Goal: Task Accomplishment & Management: Manage account settings

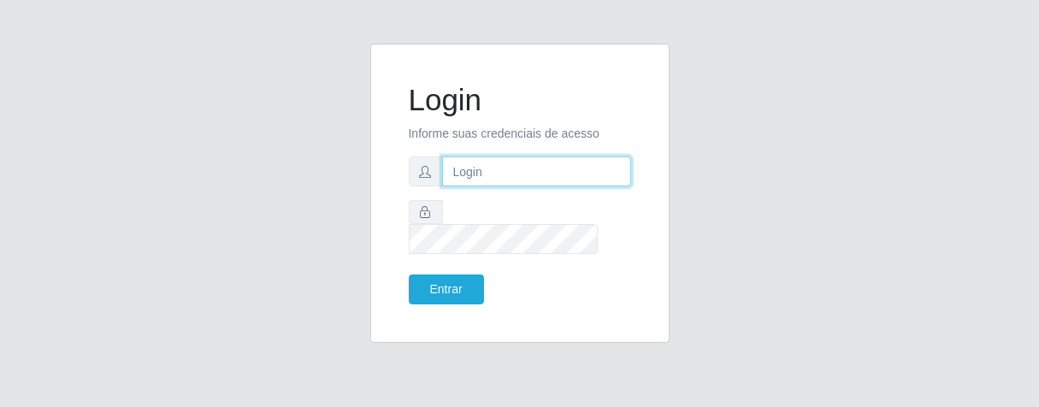
click at [542, 181] on input "text" at bounding box center [536, 171] width 189 height 30
type input "Elias@iwof"
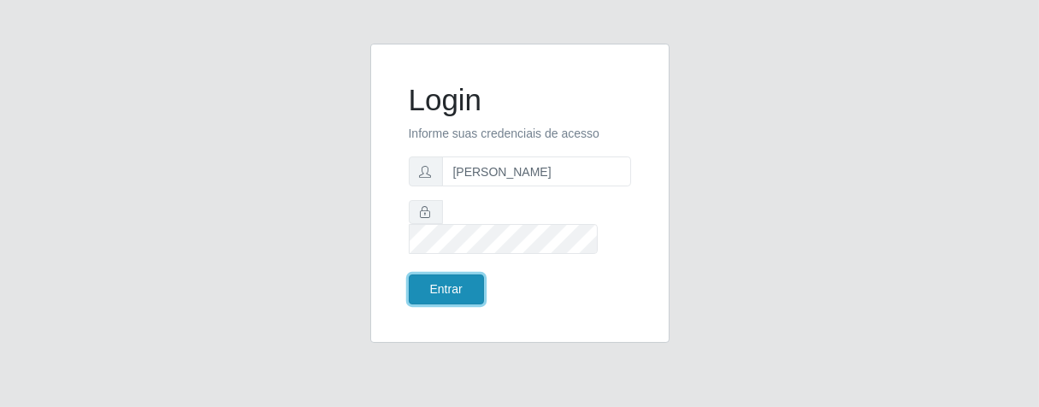
click at [433, 284] on button "Entrar" at bounding box center [446, 289] width 75 height 30
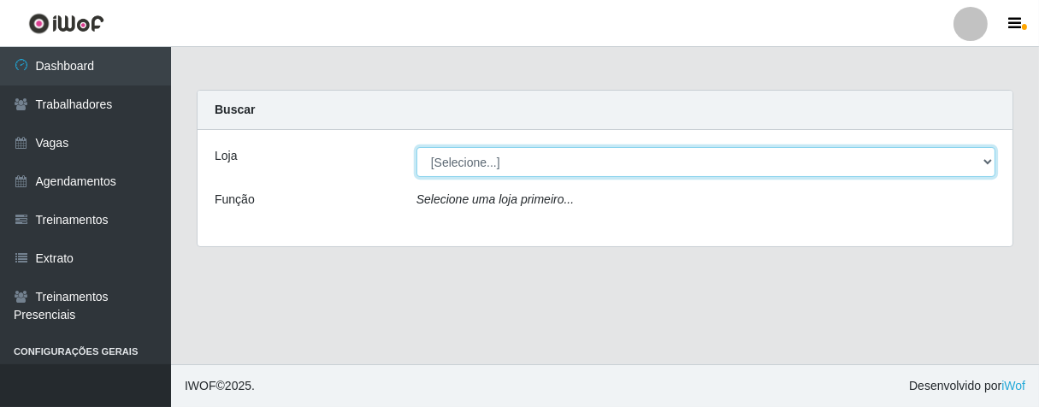
click at [989, 163] on select "[Selecione...] Superbox [GEOGRAPHIC_DATA] - Bessa" at bounding box center [705, 162] width 579 height 30
select select "206"
click at [416, 147] on select "[Selecione...] Superbox [GEOGRAPHIC_DATA] - Bessa" at bounding box center [705, 162] width 579 height 30
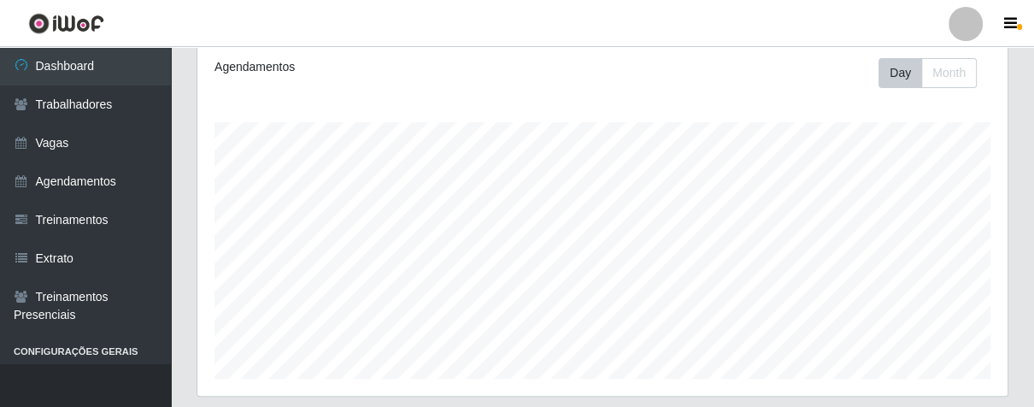
scroll to position [138, 0]
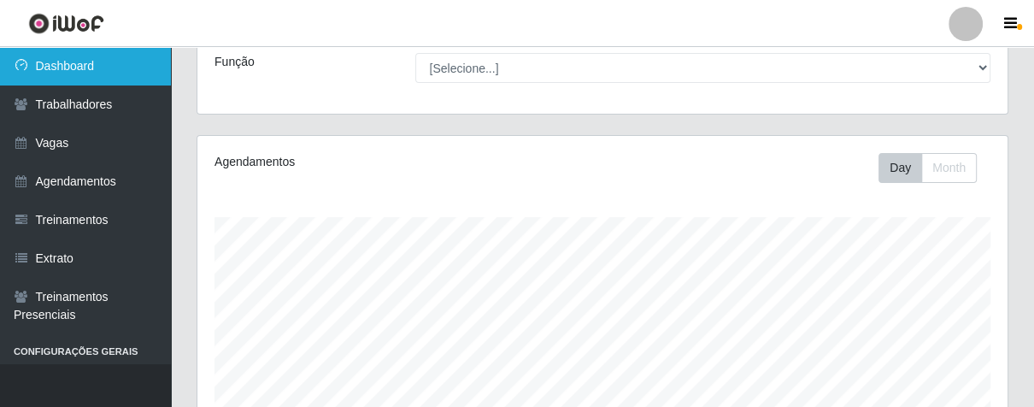
click at [80, 67] on link "Dashboard" at bounding box center [85, 66] width 171 height 38
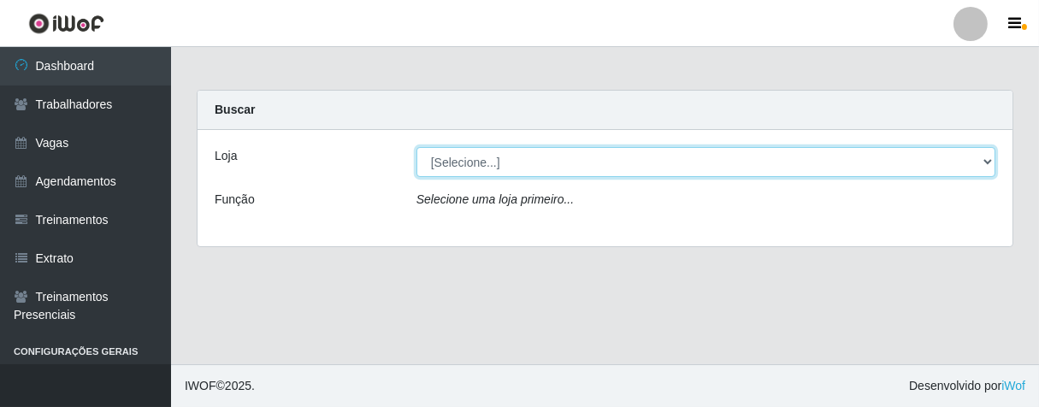
click at [982, 160] on select "[Selecione...] Superbox [GEOGRAPHIC_DATA] - Bessa" at bounding box center [705, 162] width 579 height 30
select select "206"
click at [416, 147] on select "[Selecione...] Superbox [GEOGRAPHIC_DATA] - Bessa" at bounding box center [705, 162] width 579 height 30
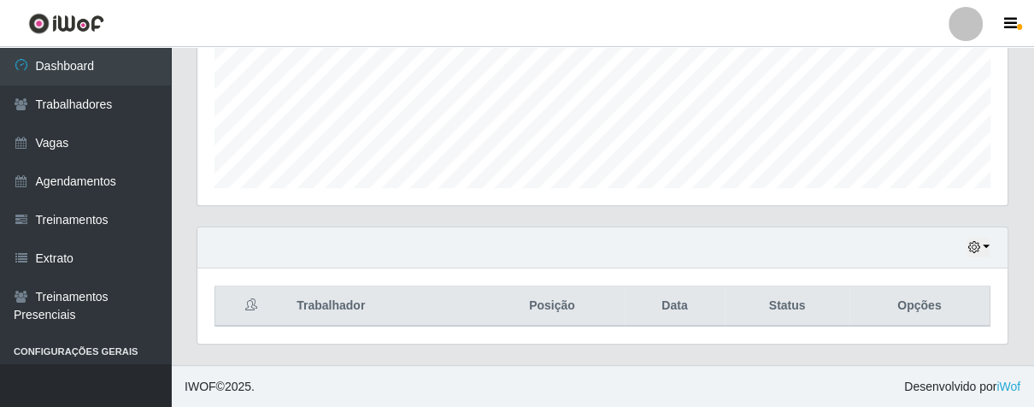
scroll to position [121, 0]
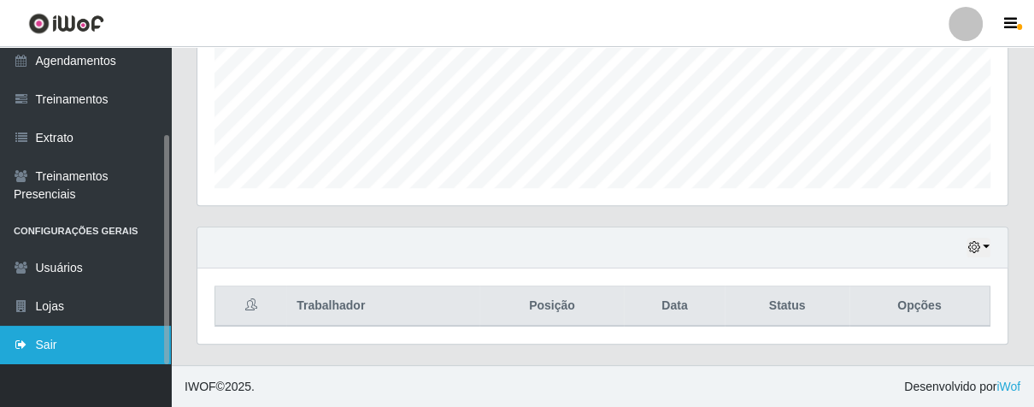
click at [87, 332] on link "Sair" at bounding box center [85, 345] width 171 height 38
